Goal: Information Seeking & Learning: Learn about a topic

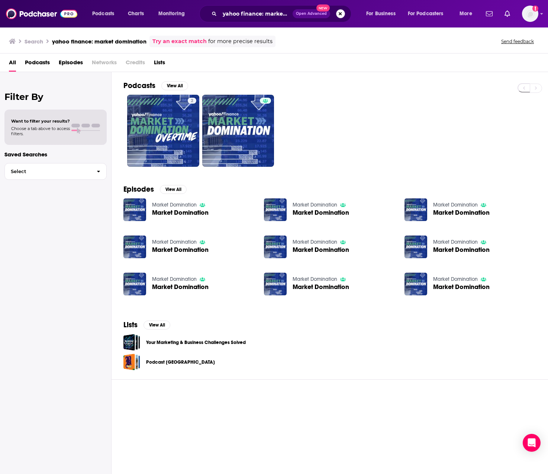
click at [337, 14] on button "Search podcasts, credits, & more..." at bounding box center [340, 13] width 9 height 9
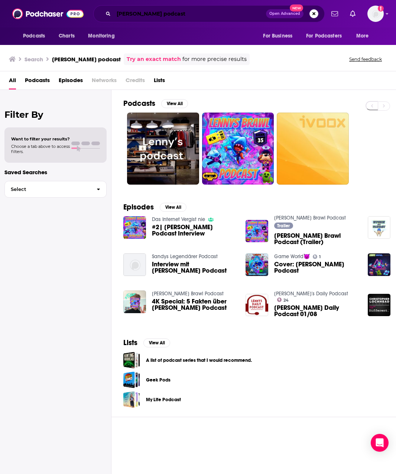
click at [165, 13] on input "[PERSON_NAME] podcast" at bounding box center [190, 14] width 152 height 12
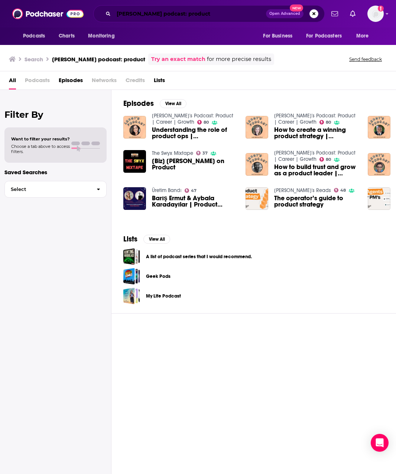
click at [133, 13] on input "[PERSON_NAME] podcast: product" at bounding box center [190, 14] width 152 height 12
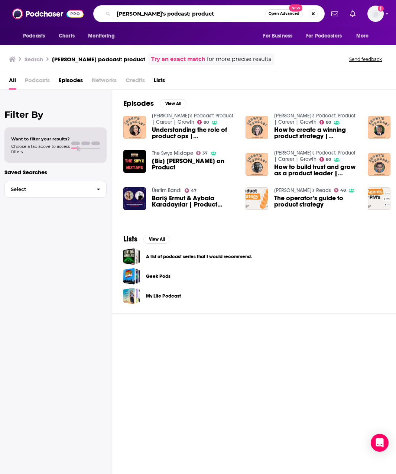
type input "[PERSON_NAME]'s podcast: product"
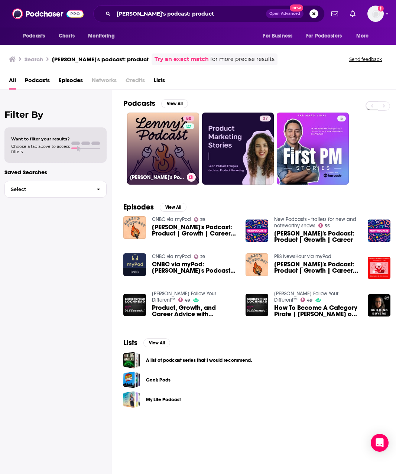
click at [172, 142] on link "80 [PERSON_NAME]'s Podcast: Product | Career | Growth" at bounding box center [163, 149] width 72 height 72
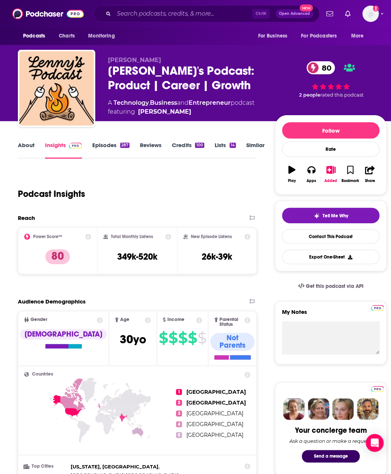
click at [186, 149] on link "Credits 100" at bounding box center [188, 150] width 32 height 17
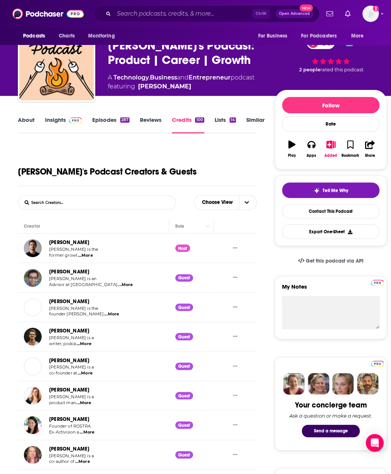
scroll to position [37, 0]
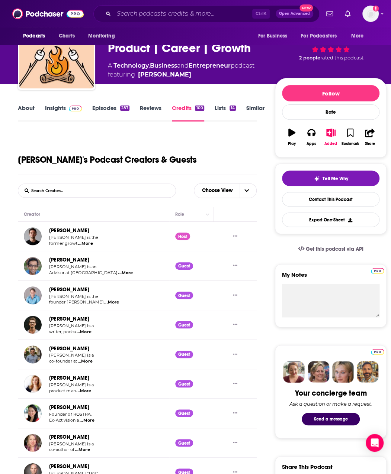
click at [118, 273] on span "...More" at bounding box center [125, 273] width 15 height 6
click at [115, 257] on td "[PERSON_NAME] [PERSON_NAME] is an Advisor at Hy ...More" at bounding box center [93, 265] width 151 height 29
click at [104, 304] on span "...More" at bounding box center [111, 303] width 15 height 6
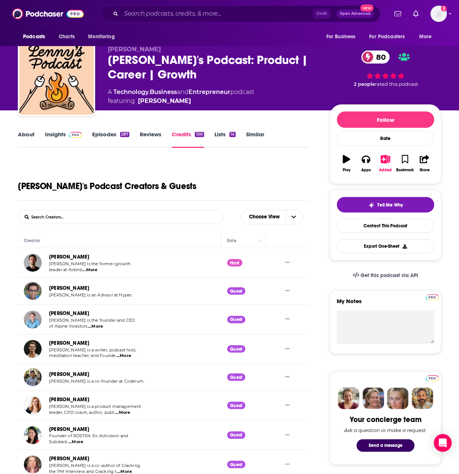
scroll to position [0, 0]
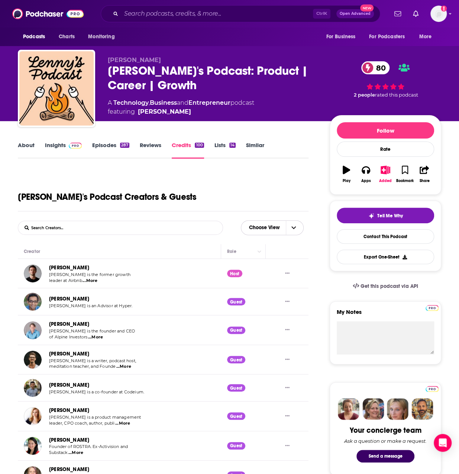
click at [299, 232] on span "Choose View" at bounding box center [294, 228] width 16 height 14
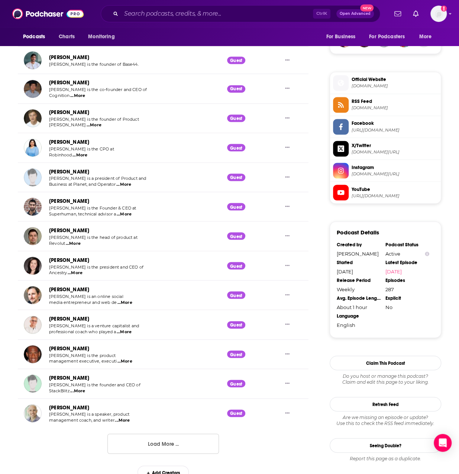
scroll to position [561, 0]
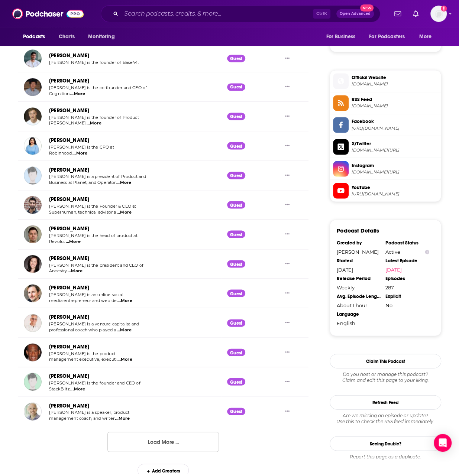
click at [163, 443] on button "Load More ..." at bounding box center [162, 442] width 111 height 20
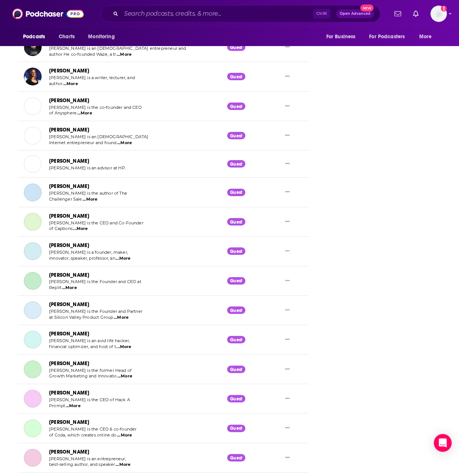
scroll to position [1290, 0]
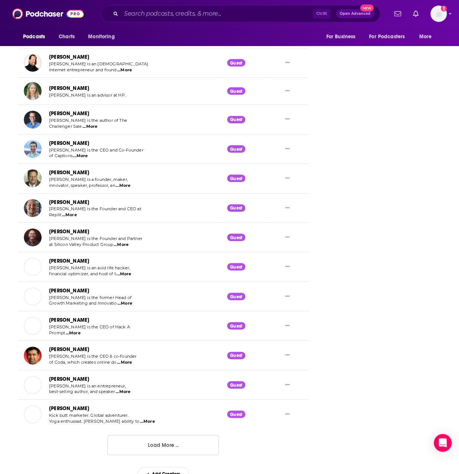
click at [139, 439] on button "Load More ..." at bounding box center [162, 445] width 111 height 20
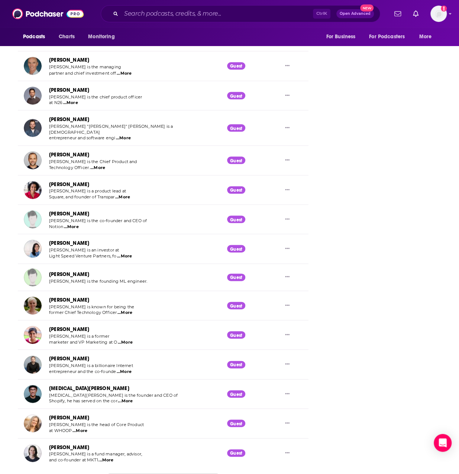
scroll to position [2020, 0]
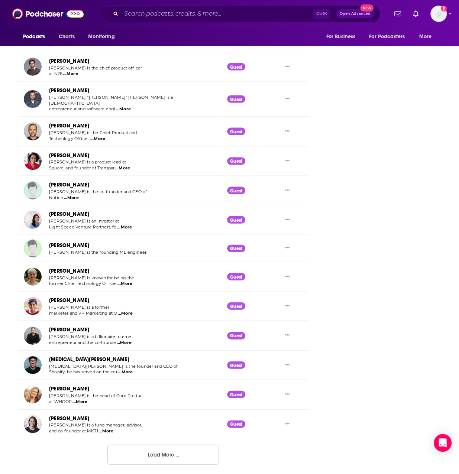
click at [182, 445] on button "Load More ..." at bounding box center [162, 455] width 111 height 20
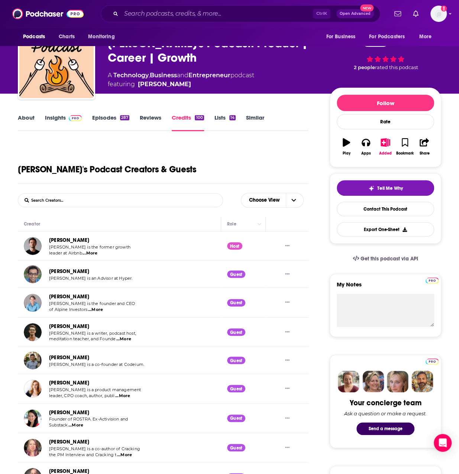
scroll to position [0, 0]
